Goal: Task Accomplishment & Management: Manage account settings

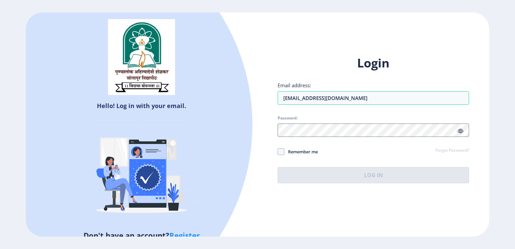
type input "[EMAIL_ADDRESS][DOMAIN_NAME]"
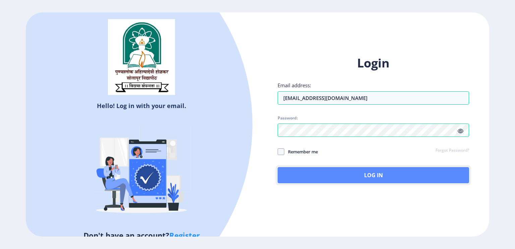
click at [302, 172] on button "Log In" at bounding box center [374, 175] width 192 height 16
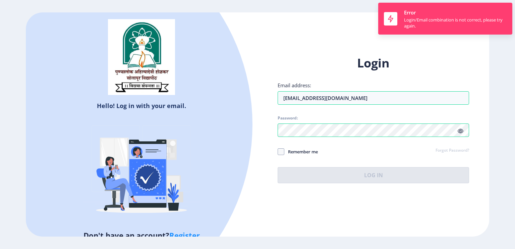
click at [447, 151] on link "Forgot Password?" at bounding box center [453, 151] width 34 height 6
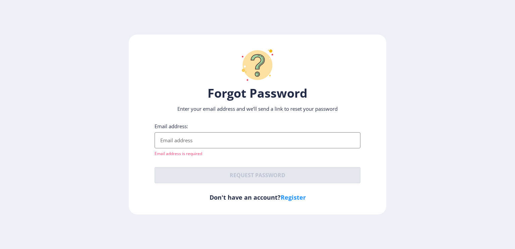
click at [319, 145] on input "Email address:" at bounding box center [258, 140] width 206 height 16
type input "[EMAIL_ADDRESS][DOMAIN_NAME]"
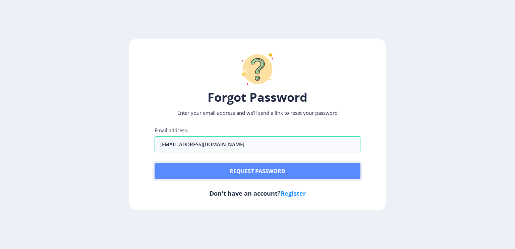
click at [243, 168] on button "Request password" at bounding box center [258, 171] width 206 height 16
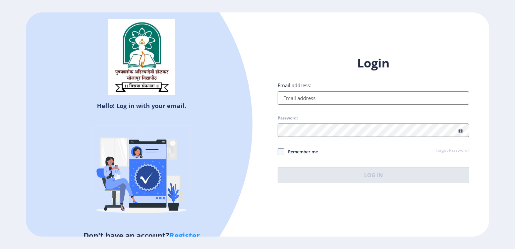
click at [455, 149] on link "Forgot Password?" at bounding box center [453, 151] width 34 height 6
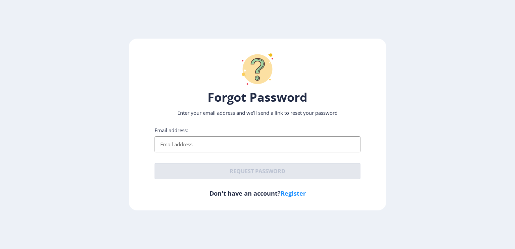
click at [221, 135] on div "Email address:" at bounding box center [258, 139] width 206 height 25
click at [219, 143] on input "Email address:" at bounding box center [258, 144] width 206 height 16
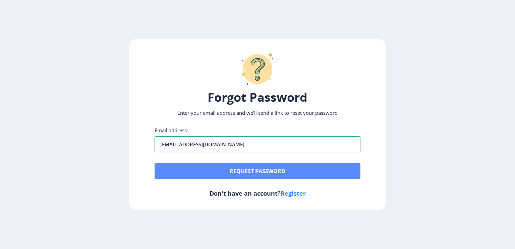
type input "[EMAIL_ADDRESS][DOMAIN_NAME]"
click at [230, 173] on button "Request password" at bounding box center [258, 171] width 206 height 16
